Goal: Information Seeking & Learning: Check status

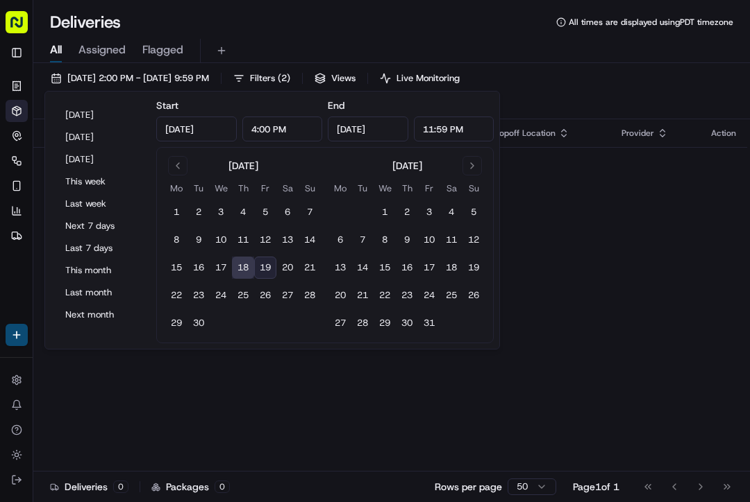
click at [85, 112] on button "[DATE]" at bounding box center [100, 114] width 83 height 19
type input "[DATE]"
type input "12:00 AM"
type input "[DATE]"
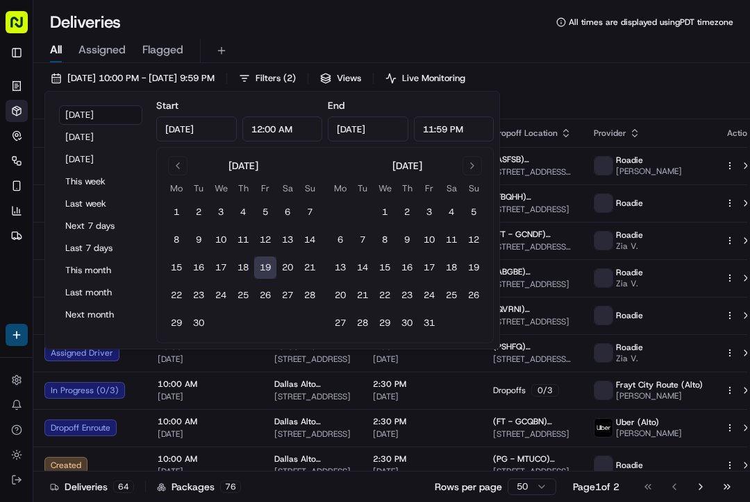
click at [666, 60] on div "All Assigned Flagged" at bounding box center [391, 51] width 716 height 24
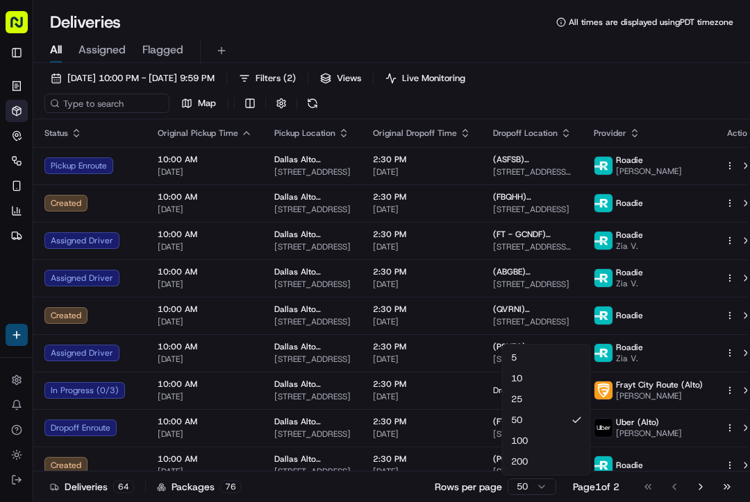
click at [534, 491] on html "Alto [EMAIL_ADDRESS][PERSON_NAME][DOMAIN_NAME] Toggle Sidebar Orders Deliveries…" at bounding box center [375, 251] width 750 height 502
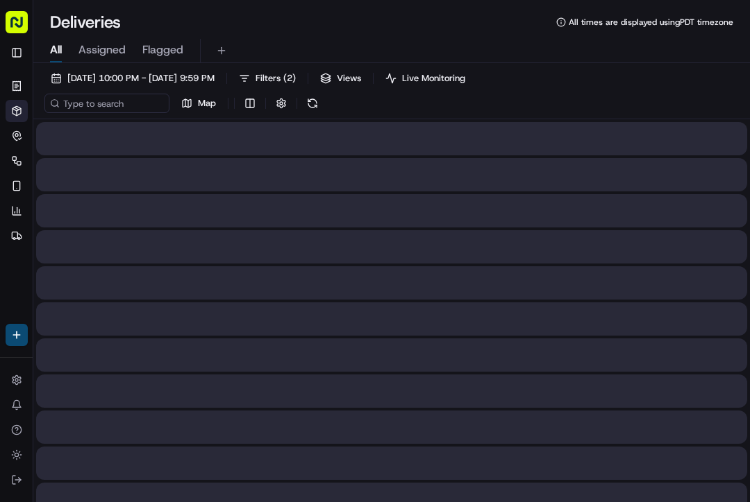
click at [548, 464] on div at bounding box center [391, 463] width 711 height 33
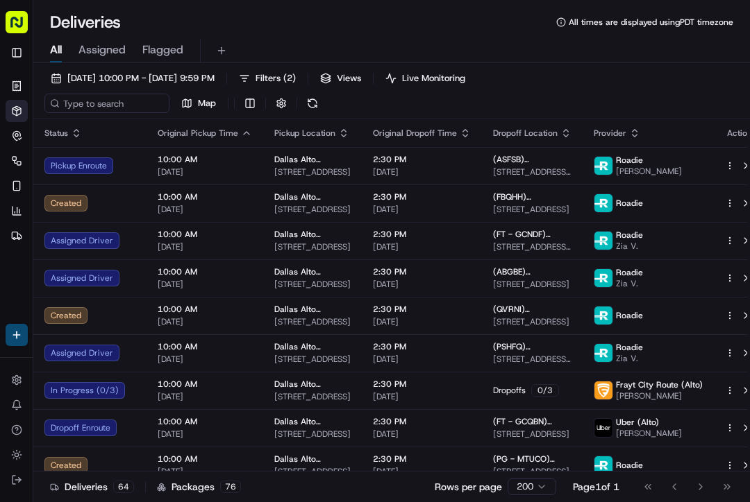
click at [296, 79] on span "Filters ( 2 )" at bounding box center [275, 78] width 40 height 12
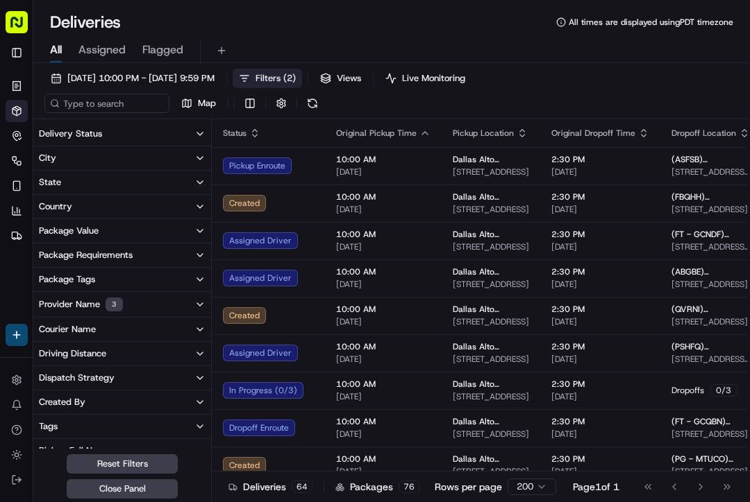
click at [184, 305] on button "Provider Name 3" at bounding box center [122, 304] width 178 height 25
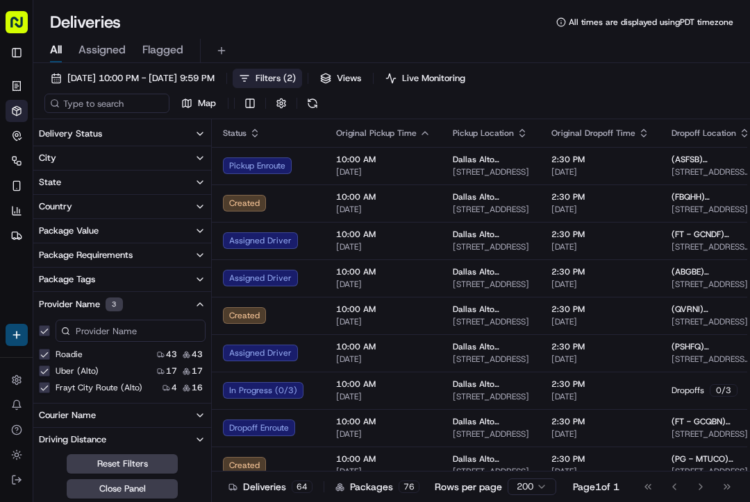
click at [48, 350] on button "Roadie" at bounding box center [44, 354] width 11 height 11
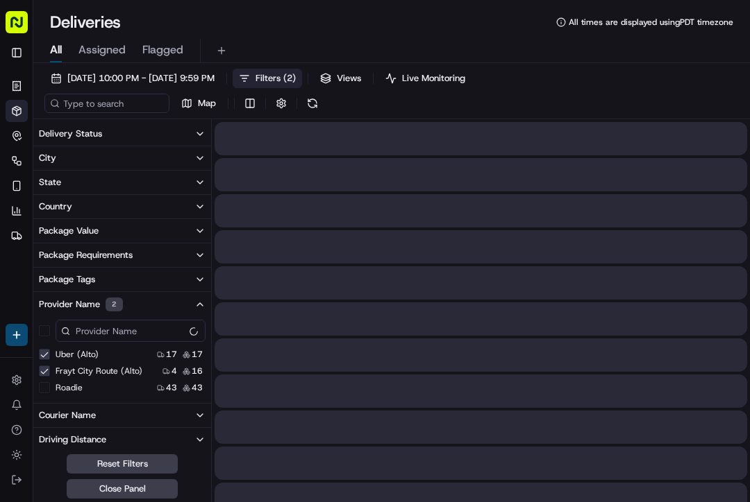
click at [49, 374] on \(Alto\) "Frayt City Route (Alto)" at bounding box center [44, 371] width 11 height 11
click at [49, 354] on \(Alto\) "Uber (Alto)" at bounding box center [44, 354] width 11 height 11
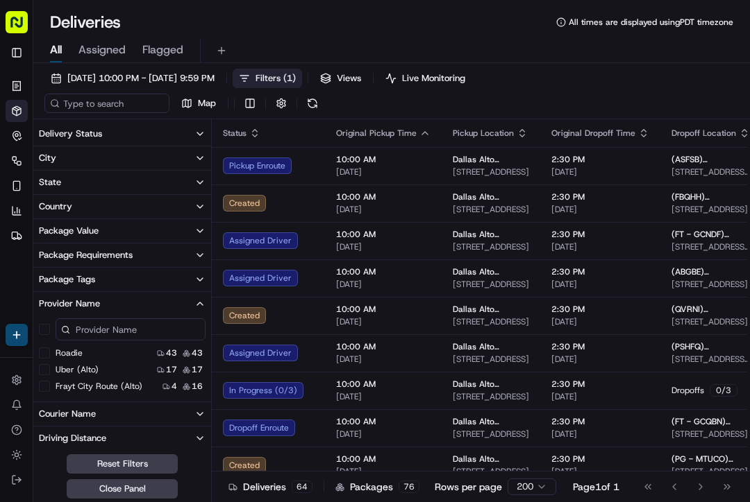
click at [186, 413] on button "Courier Name" at bounding box center [122, 415] width 178 height 24
click at [198, 134] on icon "button" at bounding box center [199, 133] width 11 height 11
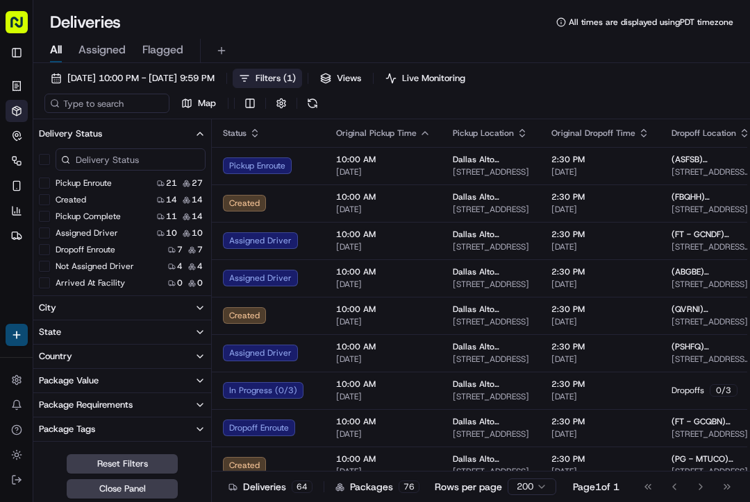
click at [47, 178] on button "Pickup Enroute" at bounding box center [44, 183] width 11 height 11
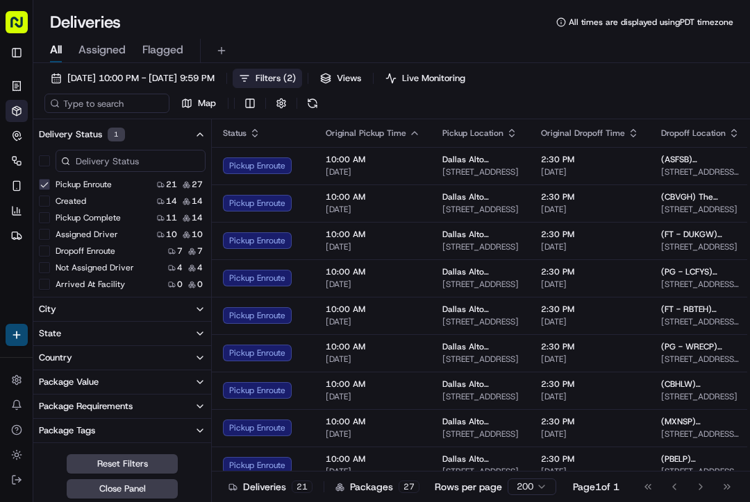
click at [46, 201] on button "Created" at bounding box center [44, 201] width 11 height 11
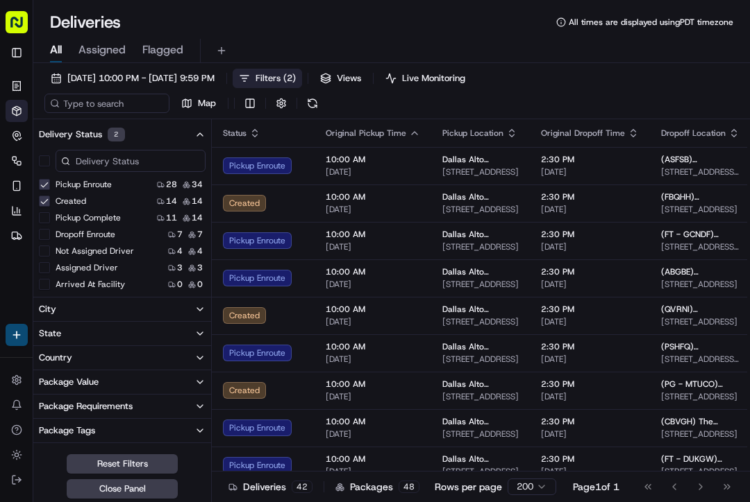
click at [46, 248] on button "Not Assigned Driver" at bounding box center [44, 251] width 11 height 11
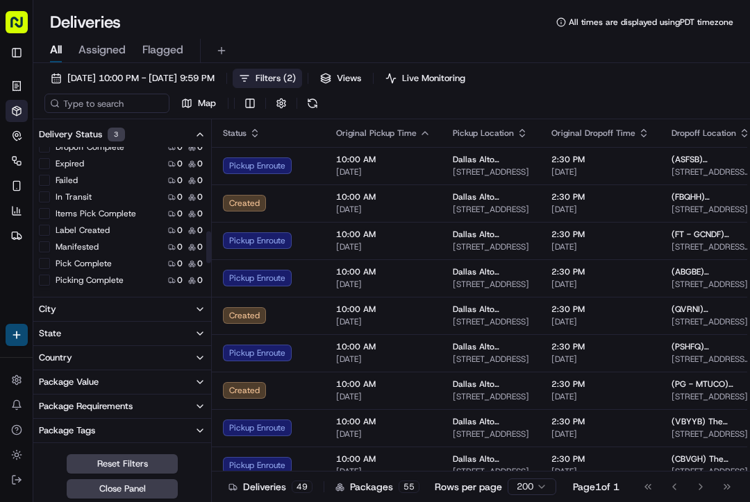
scroll to position [401, 0]
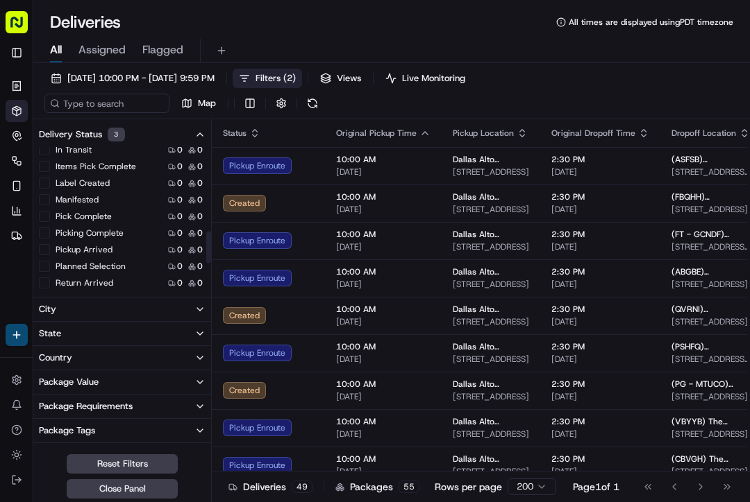
click at [49, 245] on button "Pickup Arrived" at bounding box center [44, 249] width 11 height 11
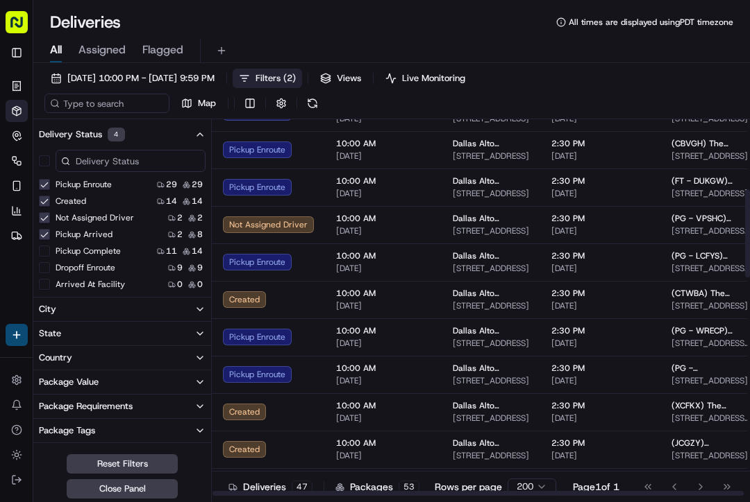
scroll to position [314, 0]
